Goal: Task Accomplishment & Management: Complete application form

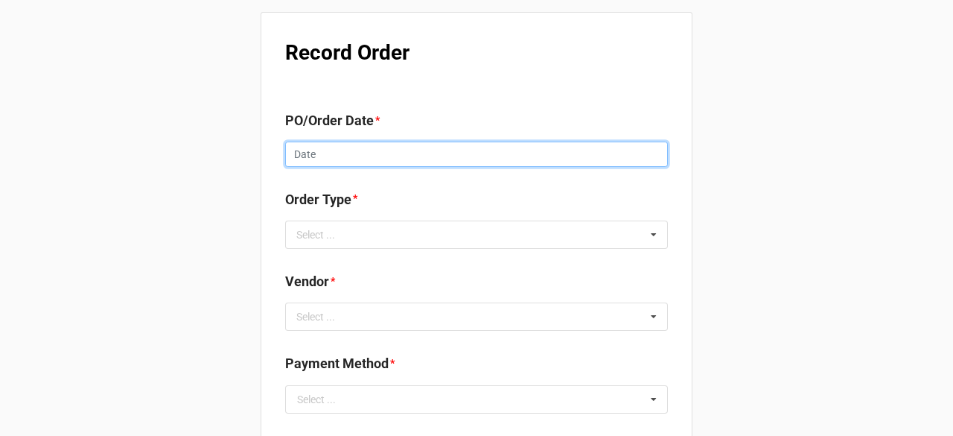
click at [358, 157] on input "text" at bounding box center [476, 153] width 383 height 25
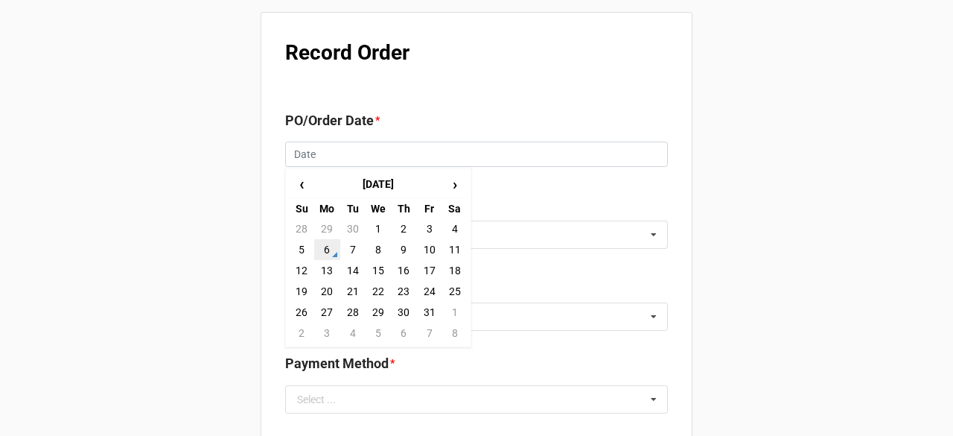
click at [318, 254] on td "6" at bounding box center [326, 249] width 25 height 21
type input "[DATE]"
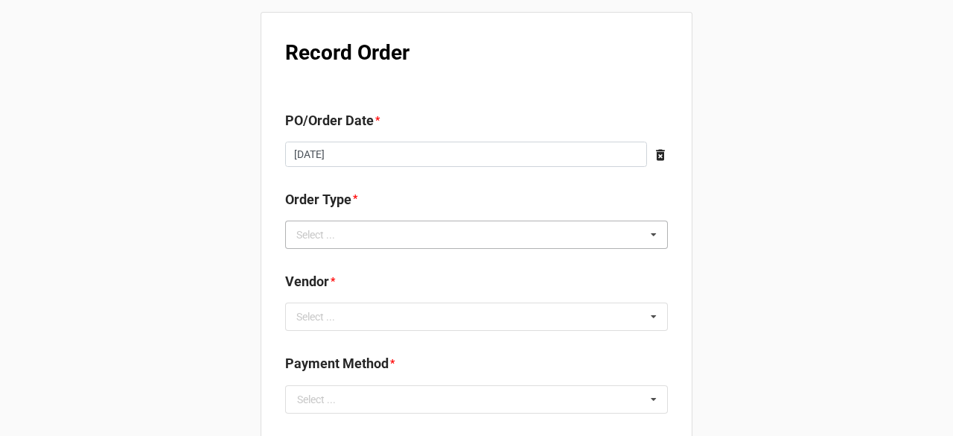
click at [348, 229] on div "Select ..." at bounding box center [325, 234] width 64 height 17
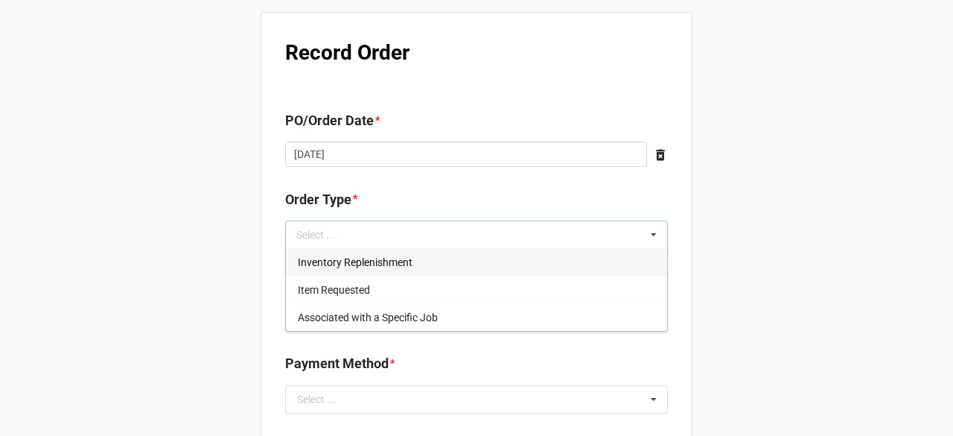
click at [353, 258] on span "Inventory Replenishment" at bounding box center [355, 262] width 115 height 12
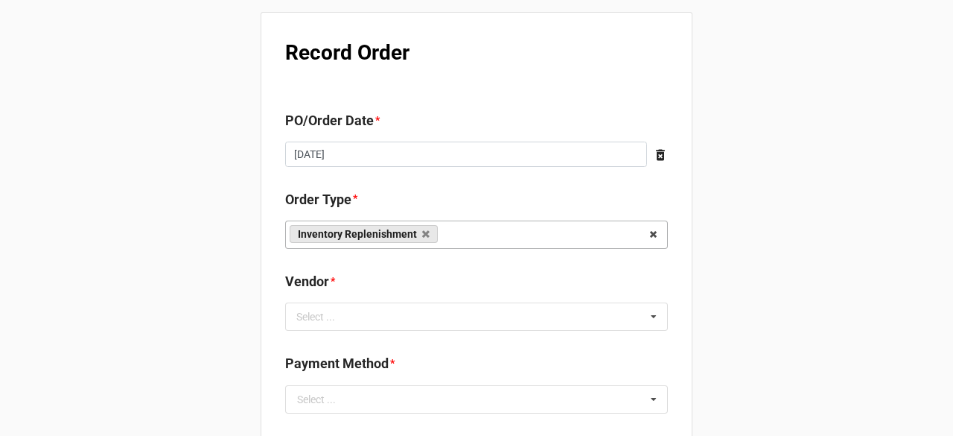
drag, startPoint x: 186, startPoint y: 332, endPoint x: 194, endPoint y: 329, distance: 8.0
click at [367, 306] on div "Select ... No results found." at bounding box center [476, 316] width 383 height 28
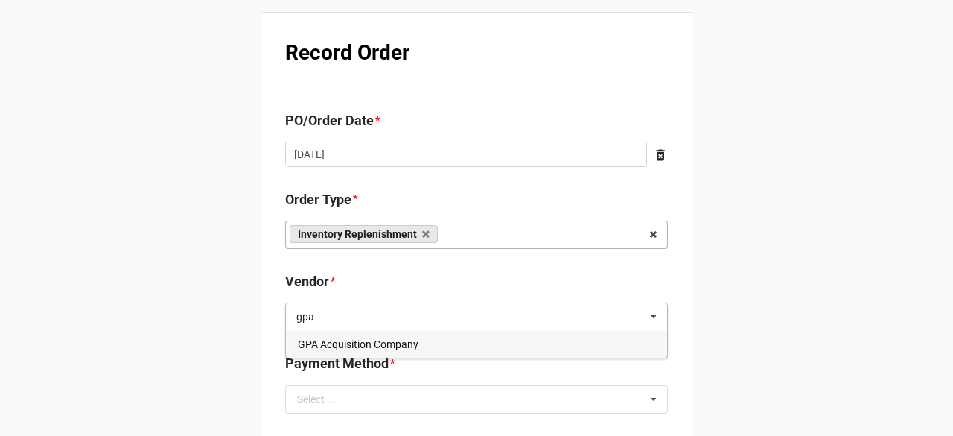
type input "gpa"
click at [363, 340] on span "GPA Acquisition Company" at bounding box center [358, 344] width 121 height 12
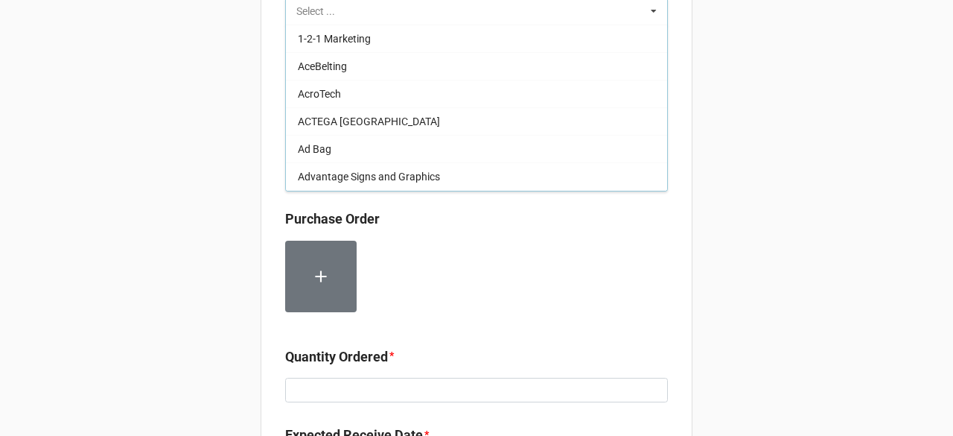
scroll to position [372, 0]
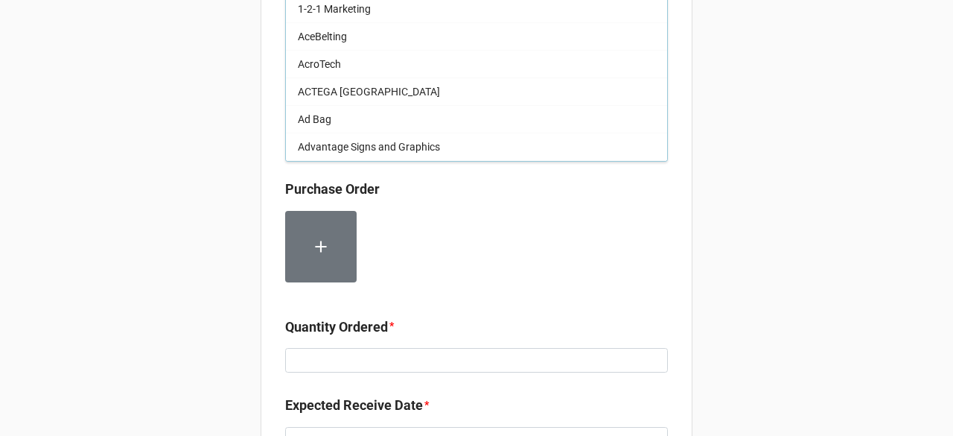
click at [785, 161] on div "Record Order PO/Order Date * [DATE] ‹ [DATE] › Su Mo Tu We Th Fr Sa 28 29 30 1 …" at bounding box center [476, 218] width 953 height 1180
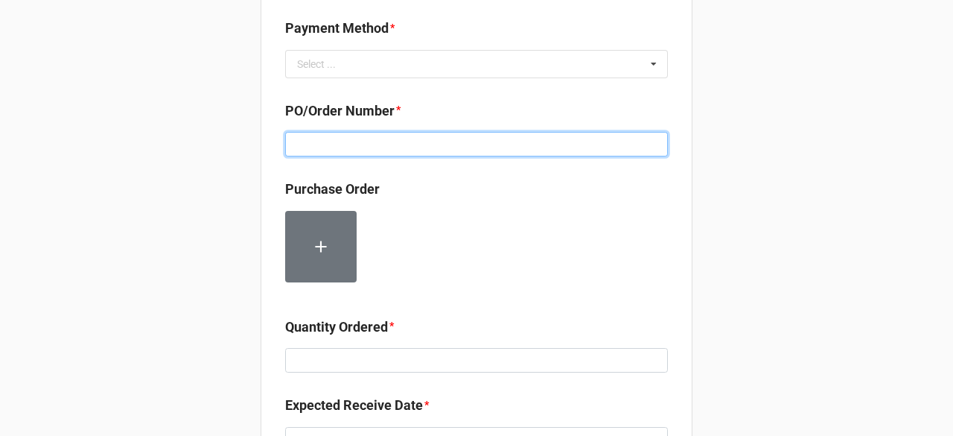
click at [366, 134] on input at bounding box center [476, 144] width 383 height 25
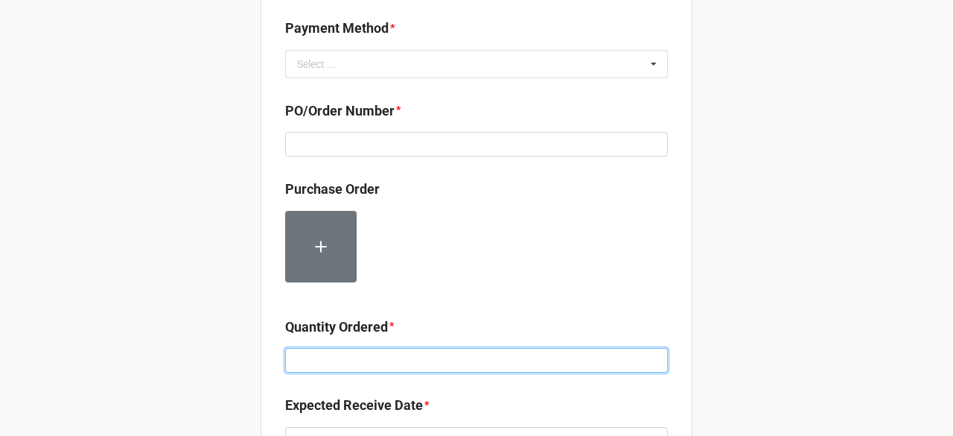
click at [337, 363] on input at bounding box center [476, 360] width 383 height 25
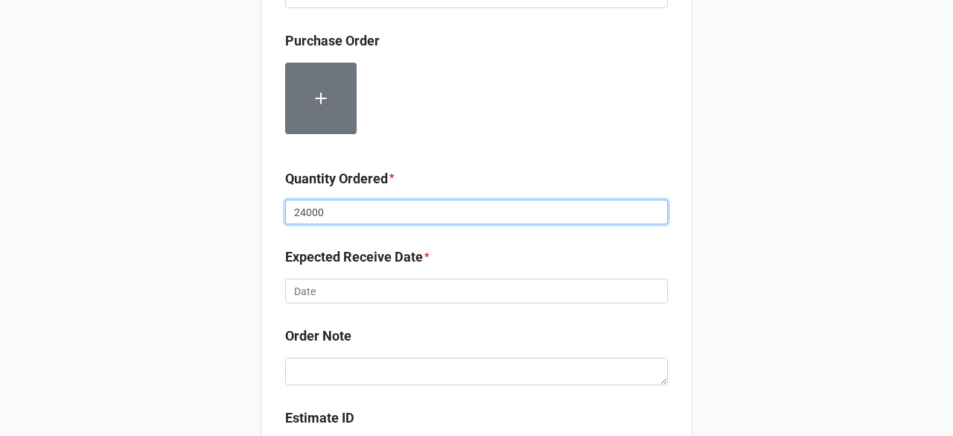
scroll to position [521, 0]
type input "24000"
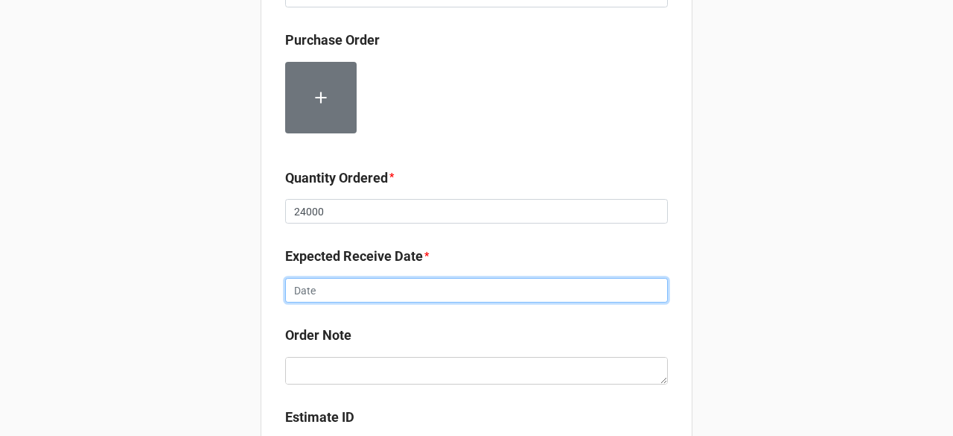
click at [401, 287] on input "text" at bounding box center [476, 290] width 383 height 25
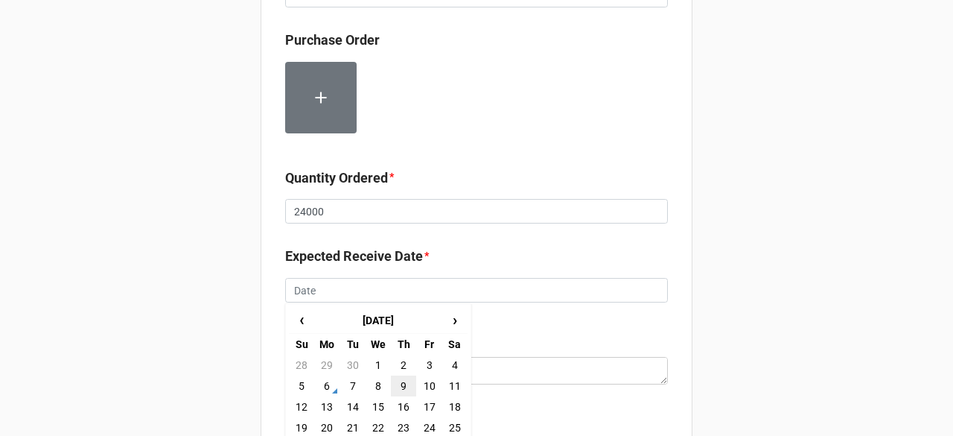
click at [393, 382] on td "9" at bounding box center [403, 385] width 25 height 21
type input "[DATE]"
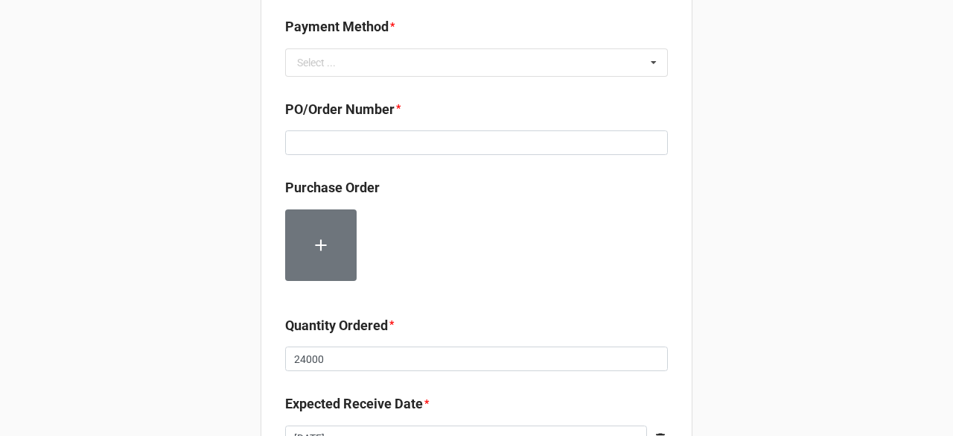
scroll to position [372, 0]
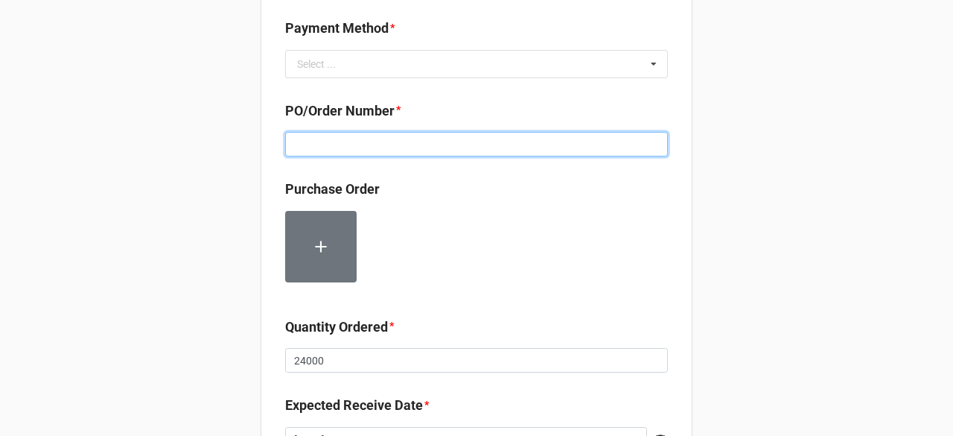
click at [404, 150] on input at bounding box center [476, 144] width 383 height 25
click at [389, 136] on input at bounding box center [476, 144] width 383 height 25
paste input "160217"
type input "160217"
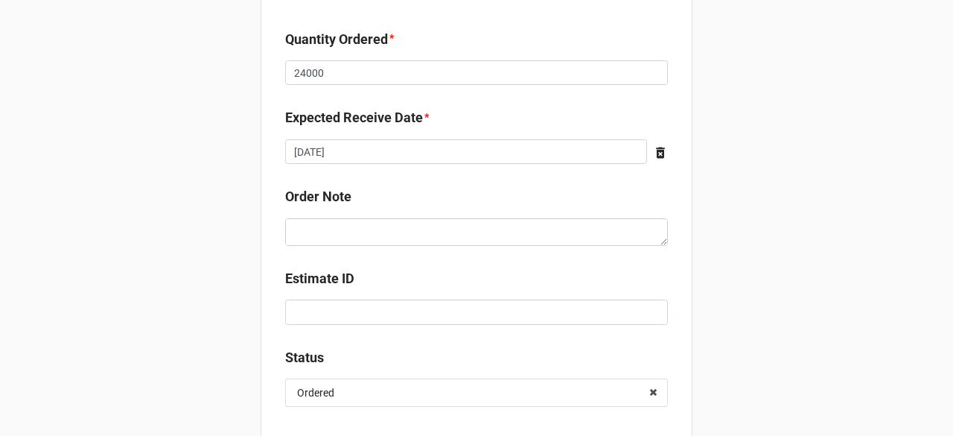
scroll to position [743, 0]
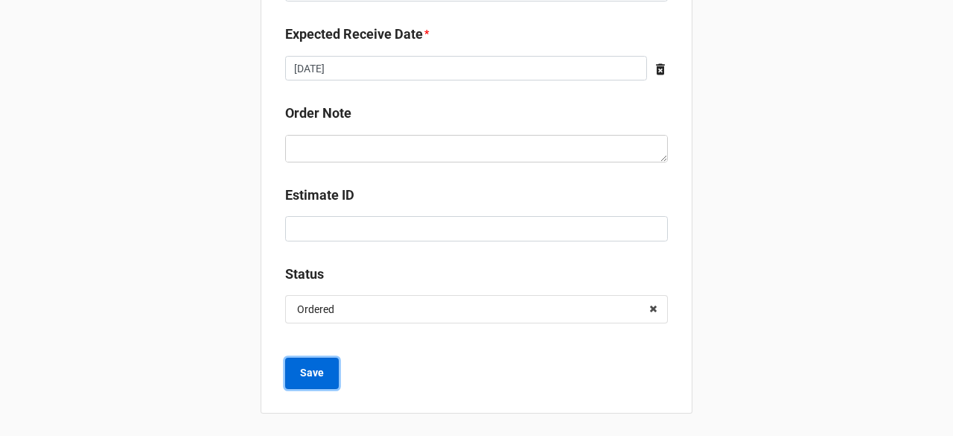
click at [306, 374] on b "Save" at bounding box center [312, 373] width 24 height 16
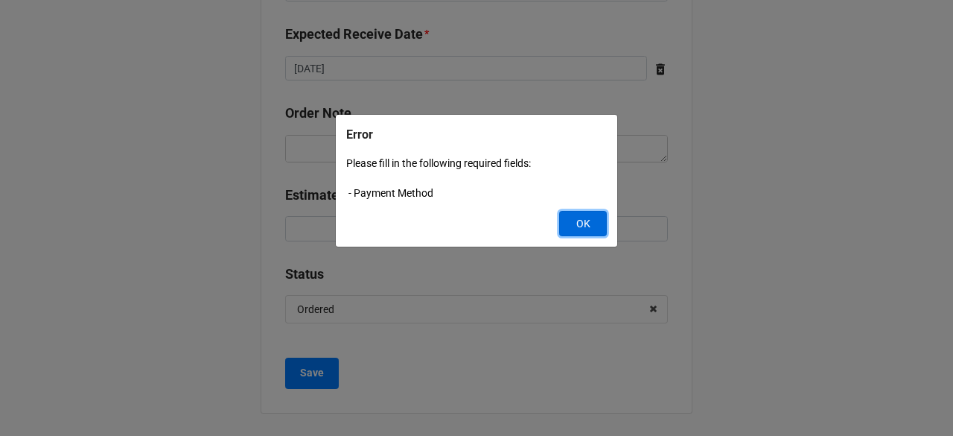
click at [590, 221] on button "OK" at bounding box center [583, 223] width 48 height 25
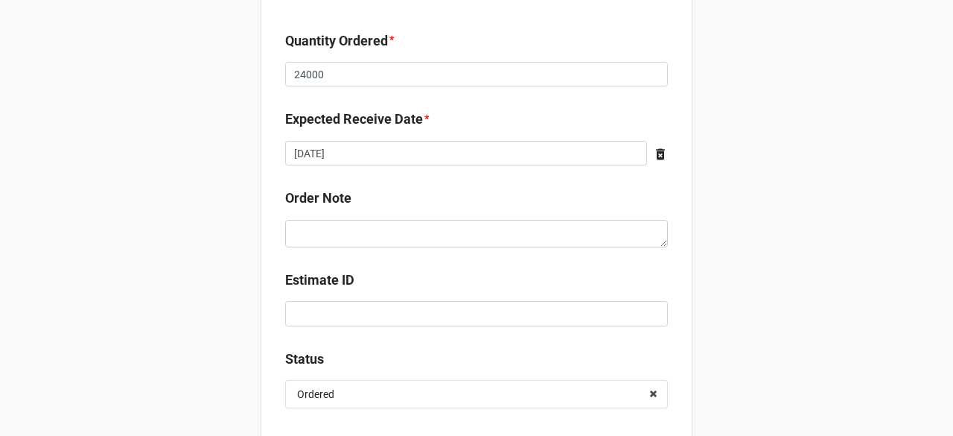
scroll to position [520, 0]
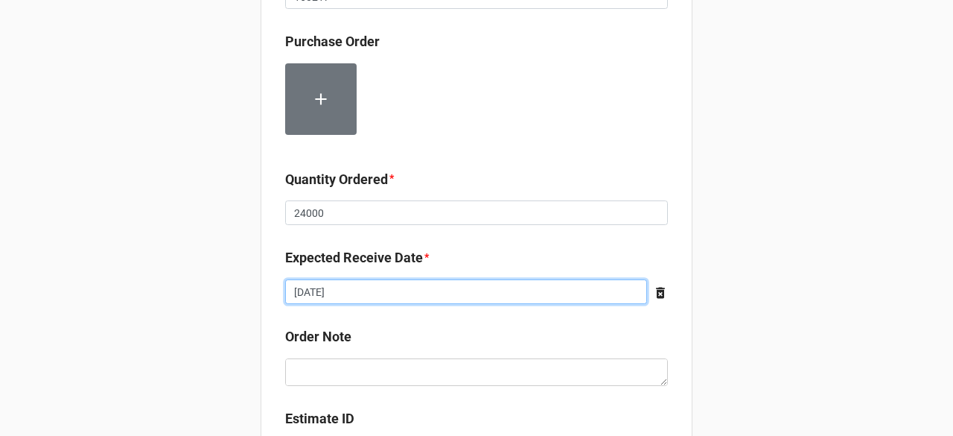
click at [442, 287] on input "[DATE]" at bounding box center [466, 291] width 362 height 25
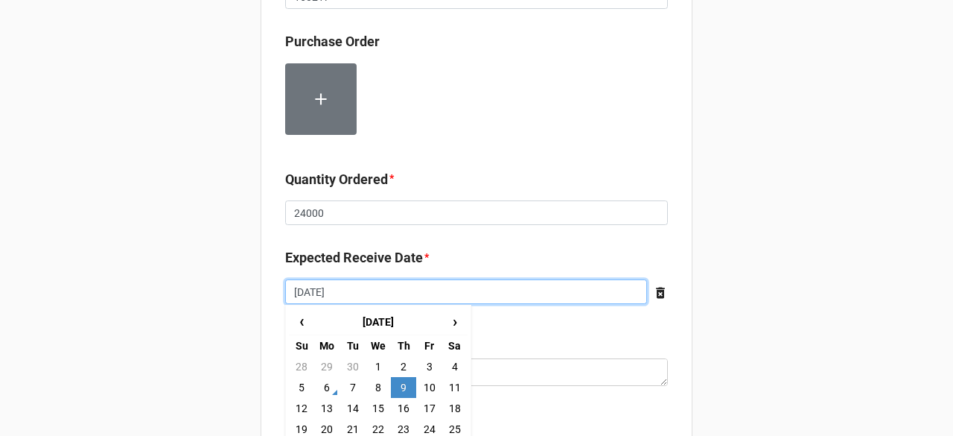
click at [442, 287] on input "[DATE]" at bounding box center [466, 291] width 362 height 25
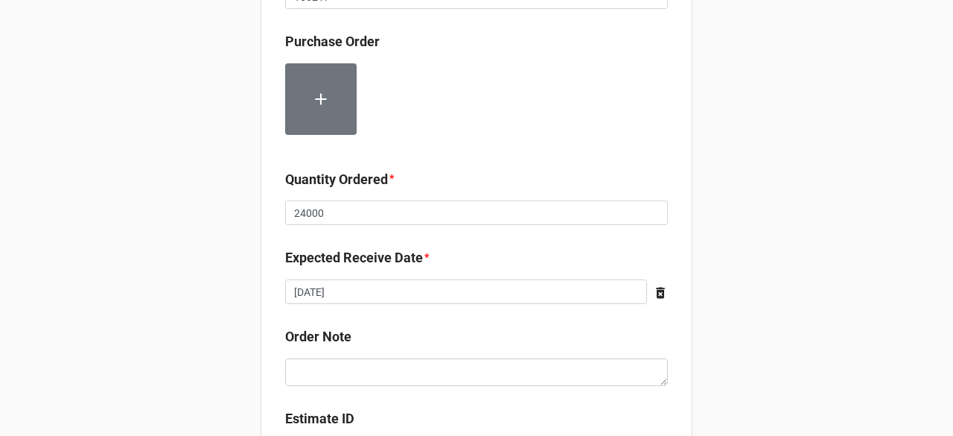
click at [512, 242] on div "Record Order PO/Order Date * [DATE] ‹ [DATE] › Su Mo Tu We Th Fr Sa 28 29 30 1 …" at bounding box center [477, 64] width 432 height 1144
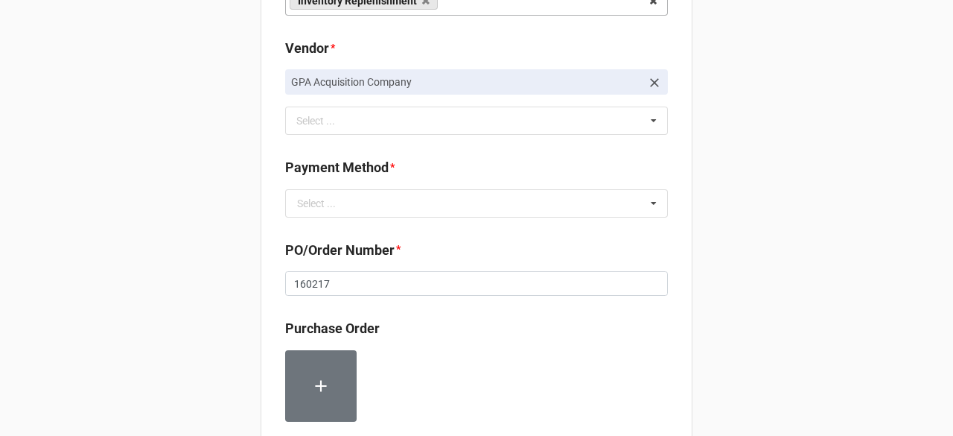
scroll to position [222, 0]
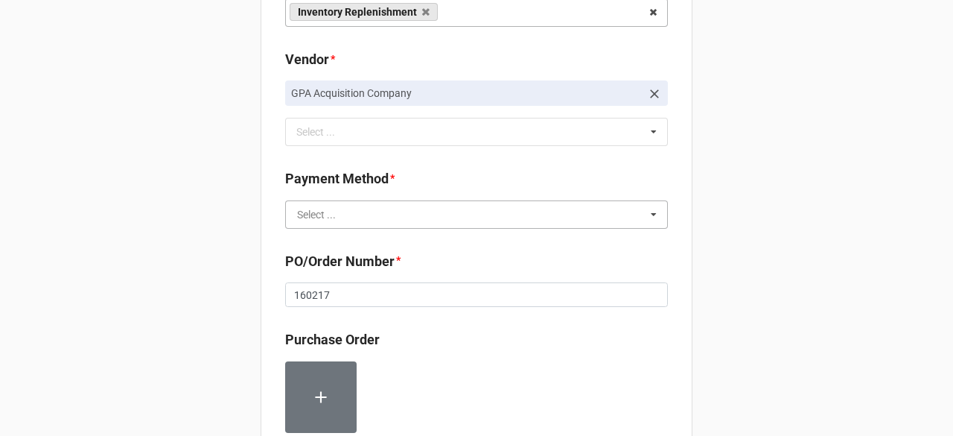
click at [441, 214] on input "text" at bounding box center [477, 214] width 381 height 27
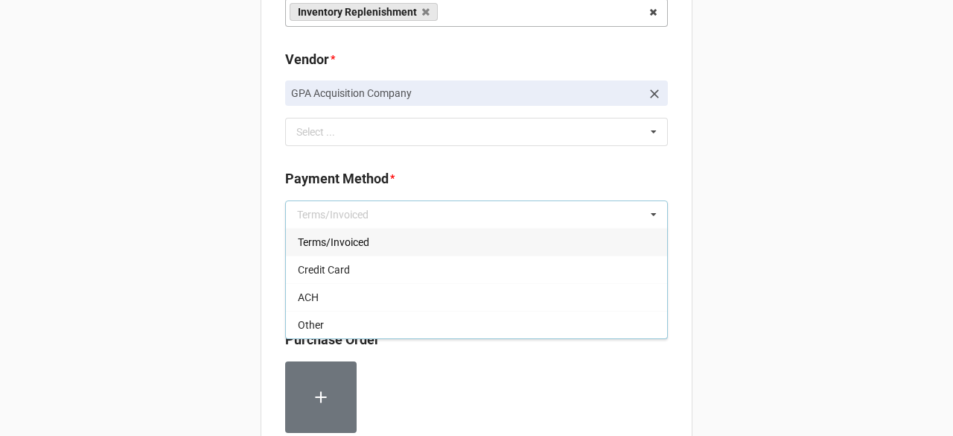
click at [427, 241] on div "Terms/Invoiced" at bounding box center [476, 242] width 381 height 28
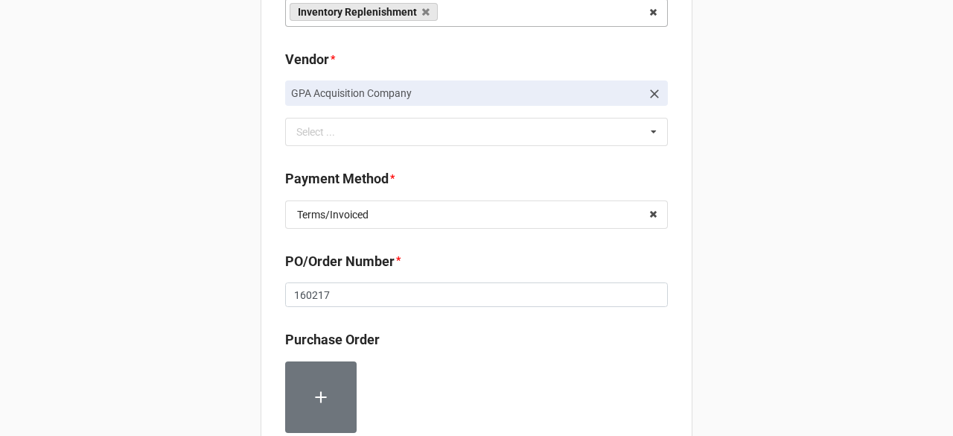
click at [780, 227] on div "Record Order PO/Order Date * [DATE] ‹ [DATE] › Su Mo Tu We Th Fr Sa 28 29 30 1 …" at bounding box center [476, 368] width 953 height 1180
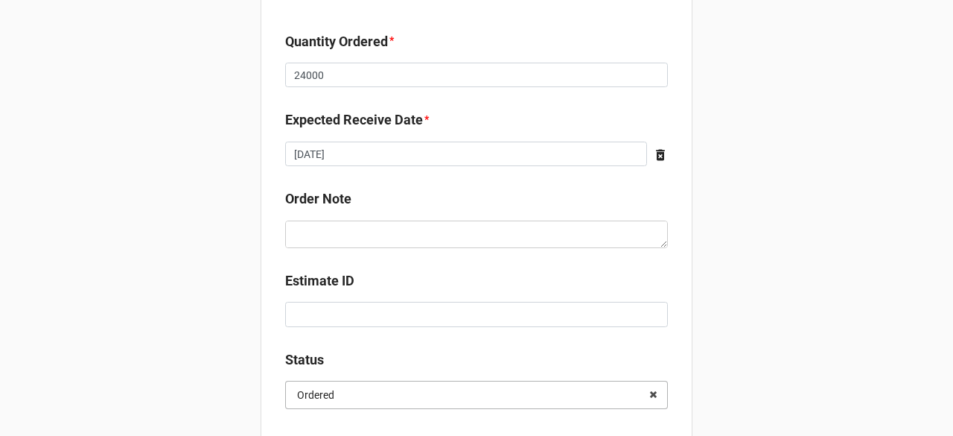
scroll to position [743, 0]
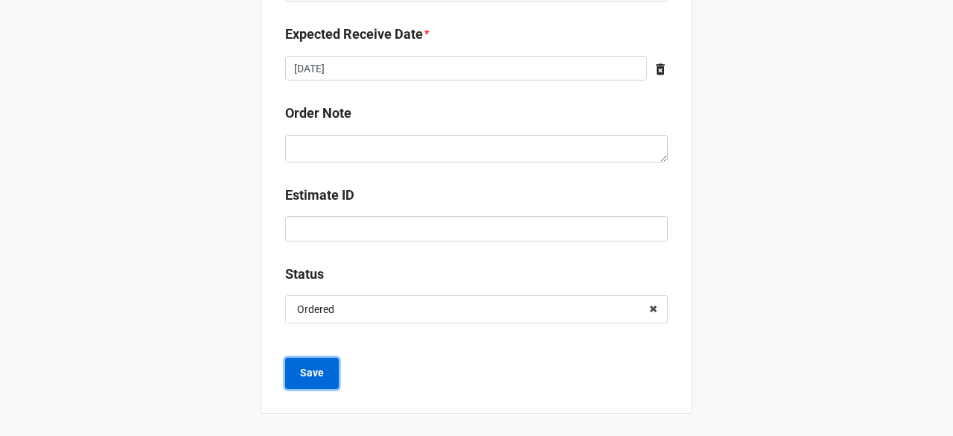
click at [301, 369] on b "Save" at bounding box center [312, 373] width 24 height 16
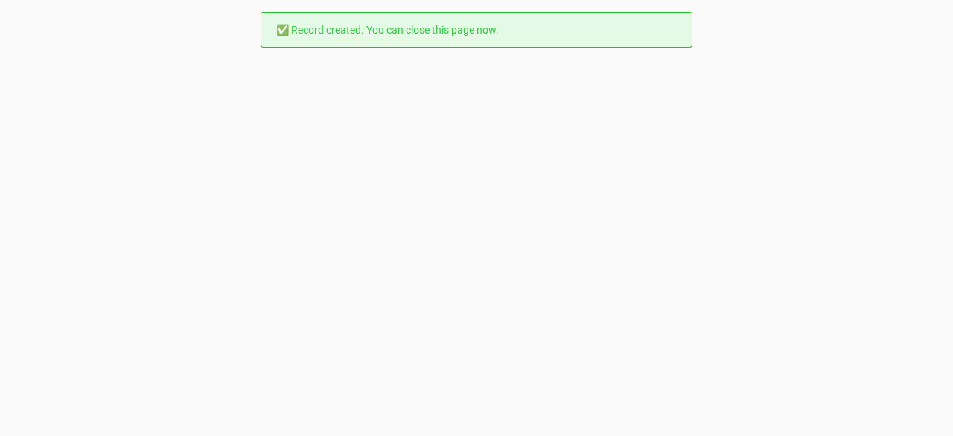
scroll to position [0, 0]
